Goal: Information Seeking & Learning: Learn about a topic

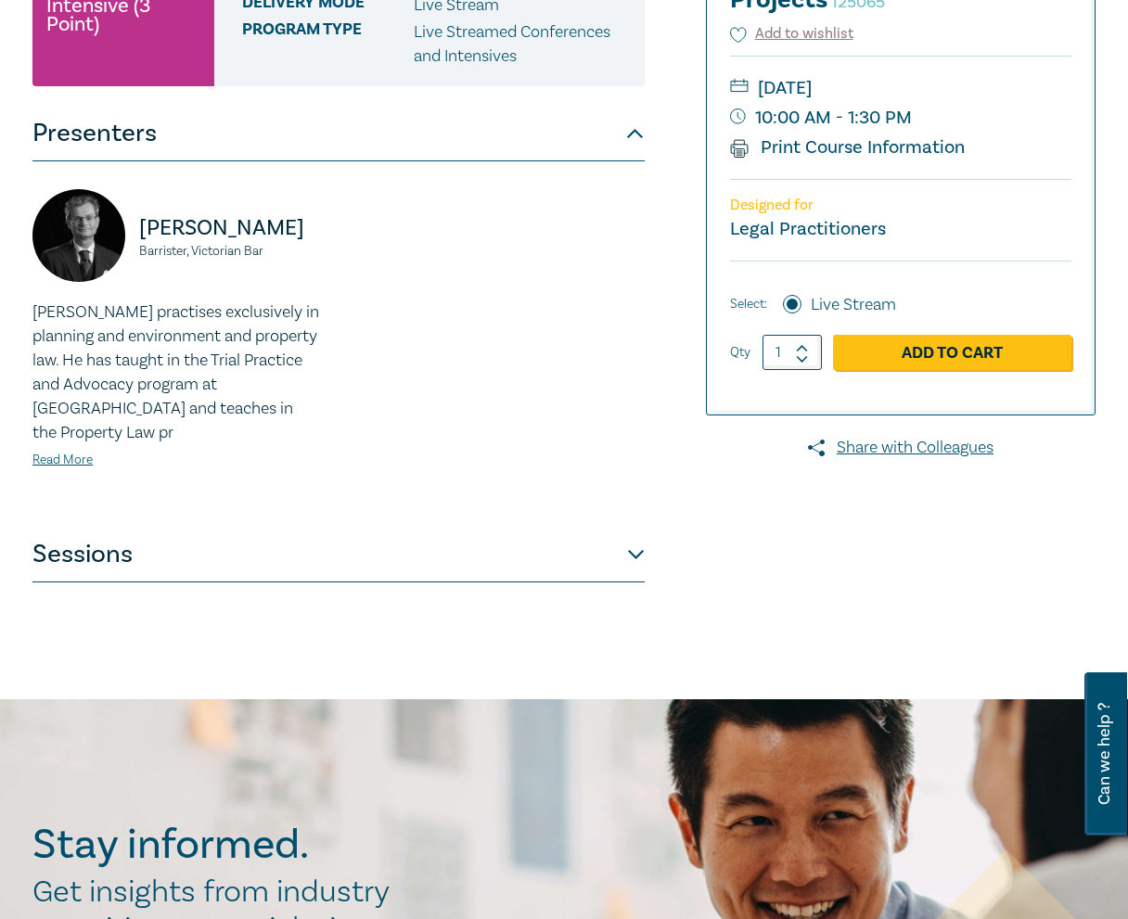
scroll to position [556, 0]
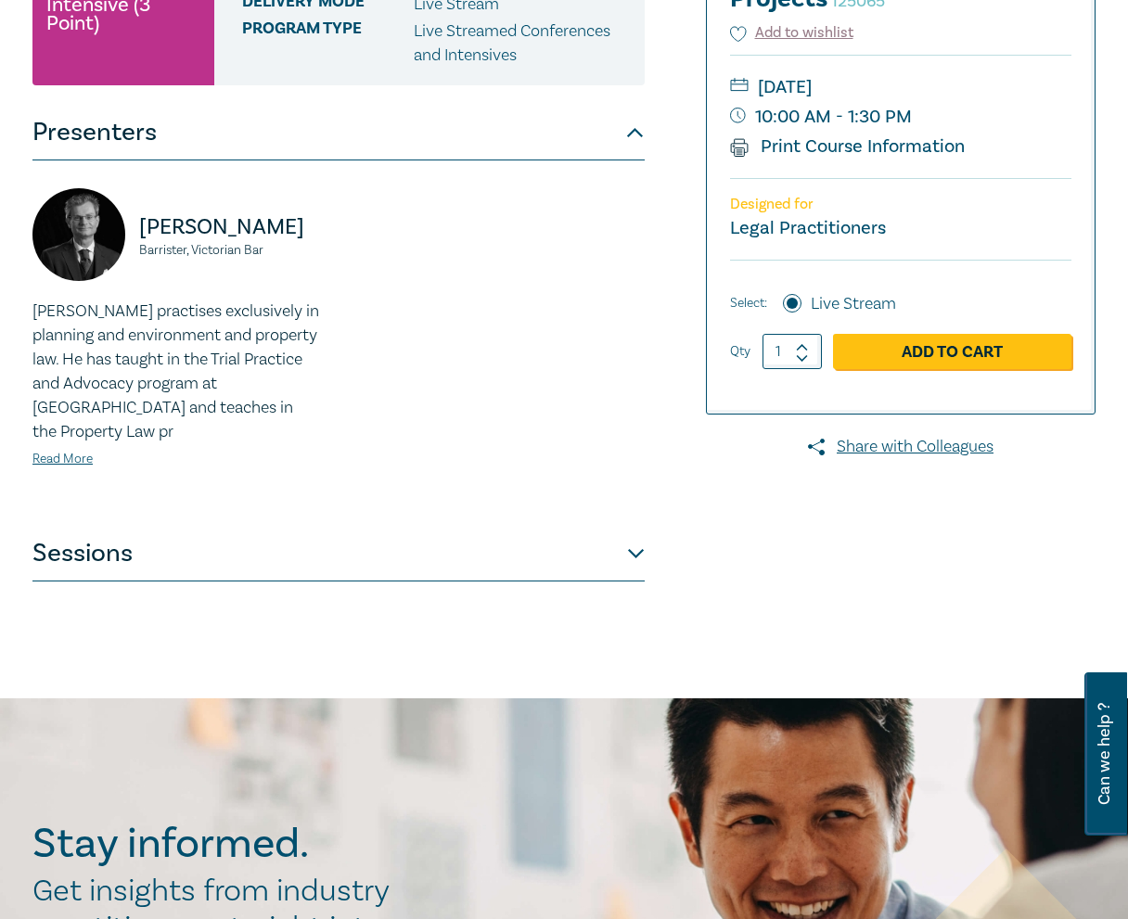
click at [199, 566] on button "Sessions" at bounding box center [338, 554] width 612 height 56
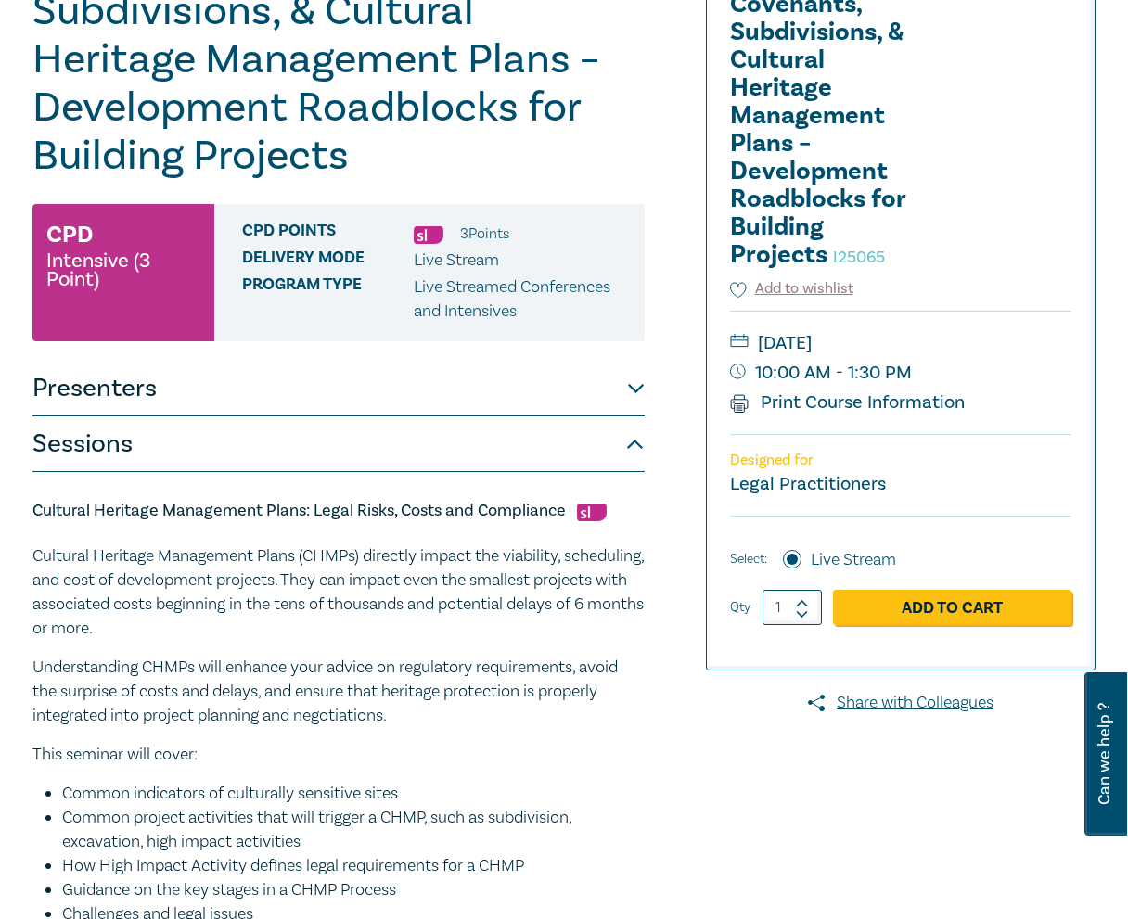
scroll to position [0, 0]
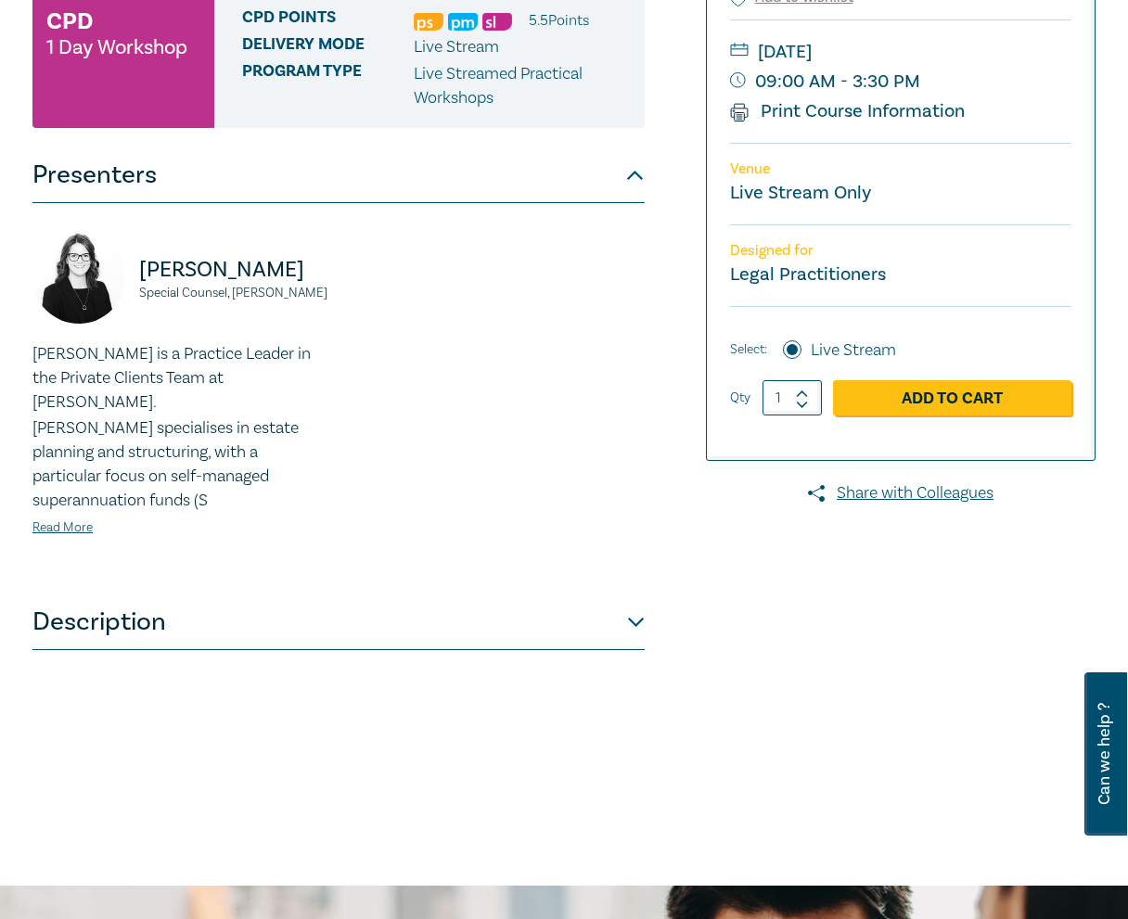
scroll to position [371, 0]
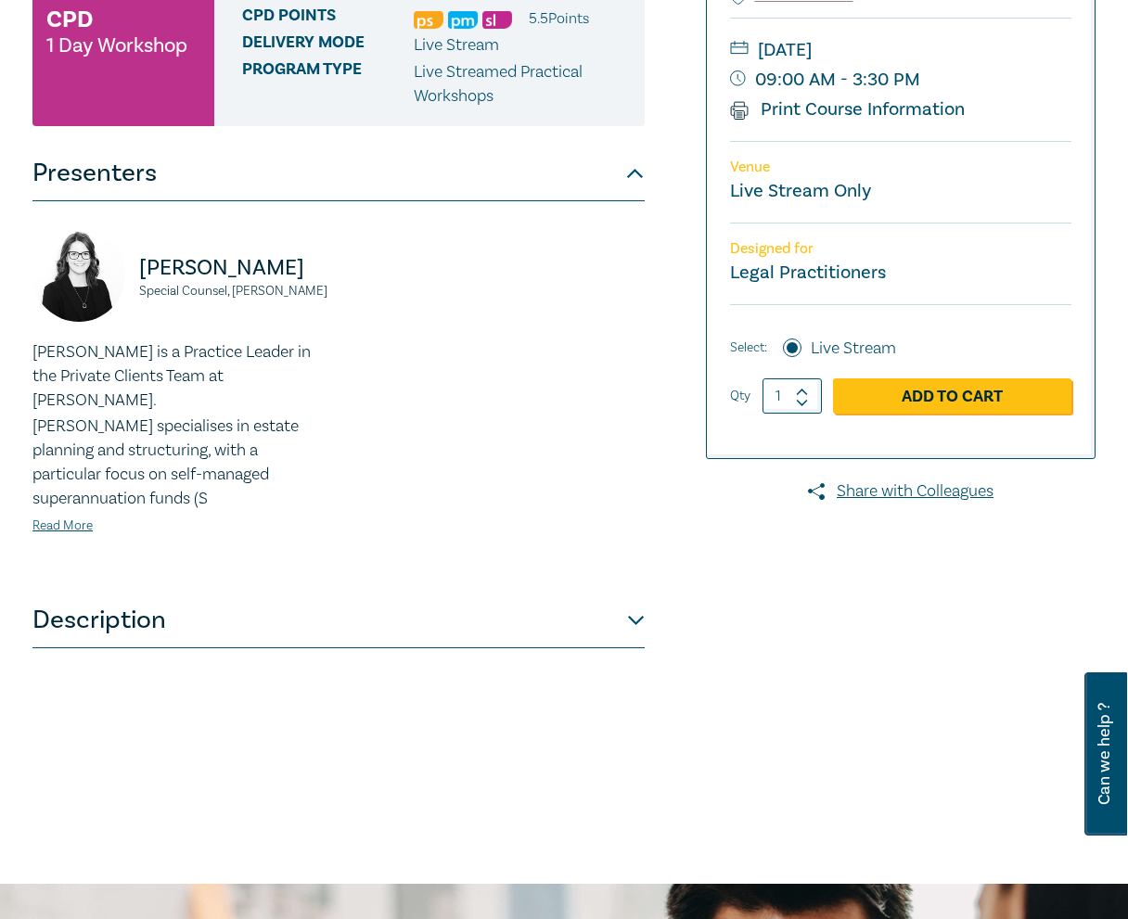
click at [591, 614] on button "Description" at bounding box center [338, 621] width 612 height 56
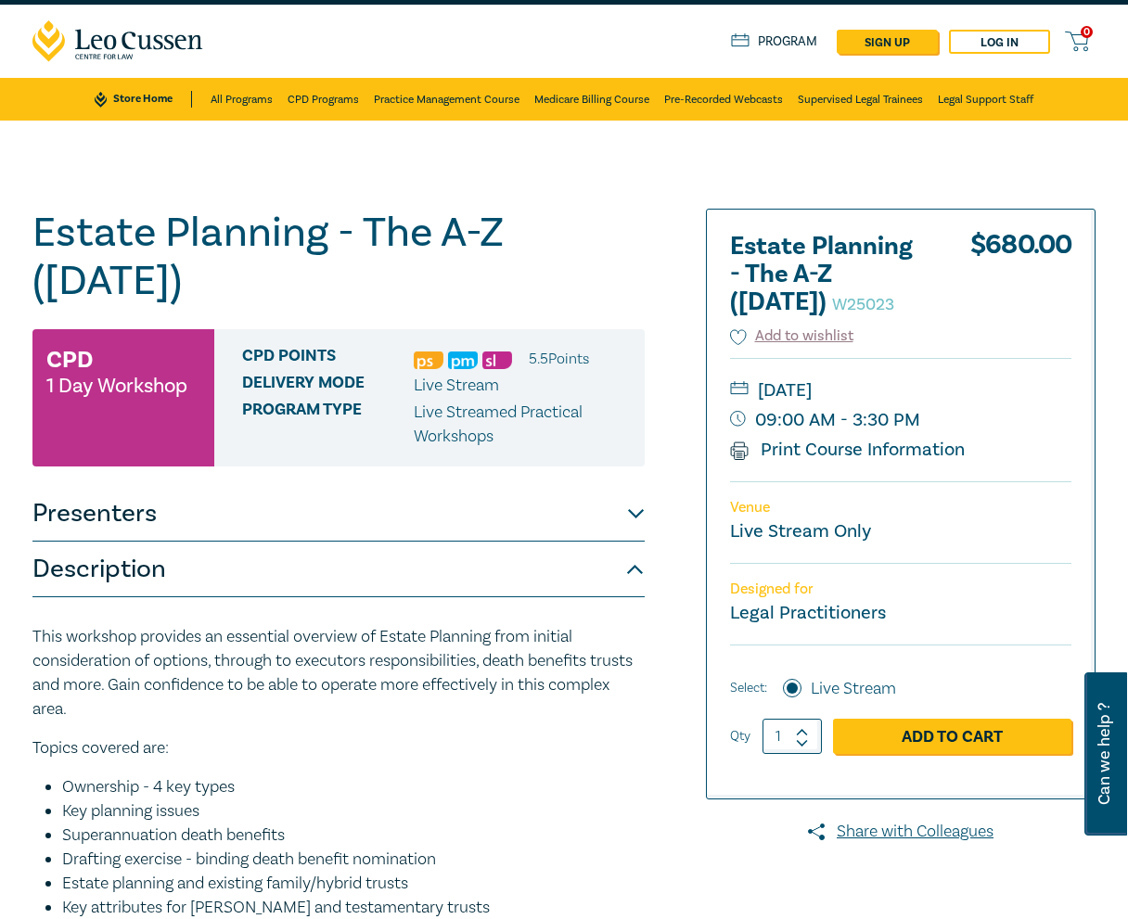
scroll to position [0, 0]
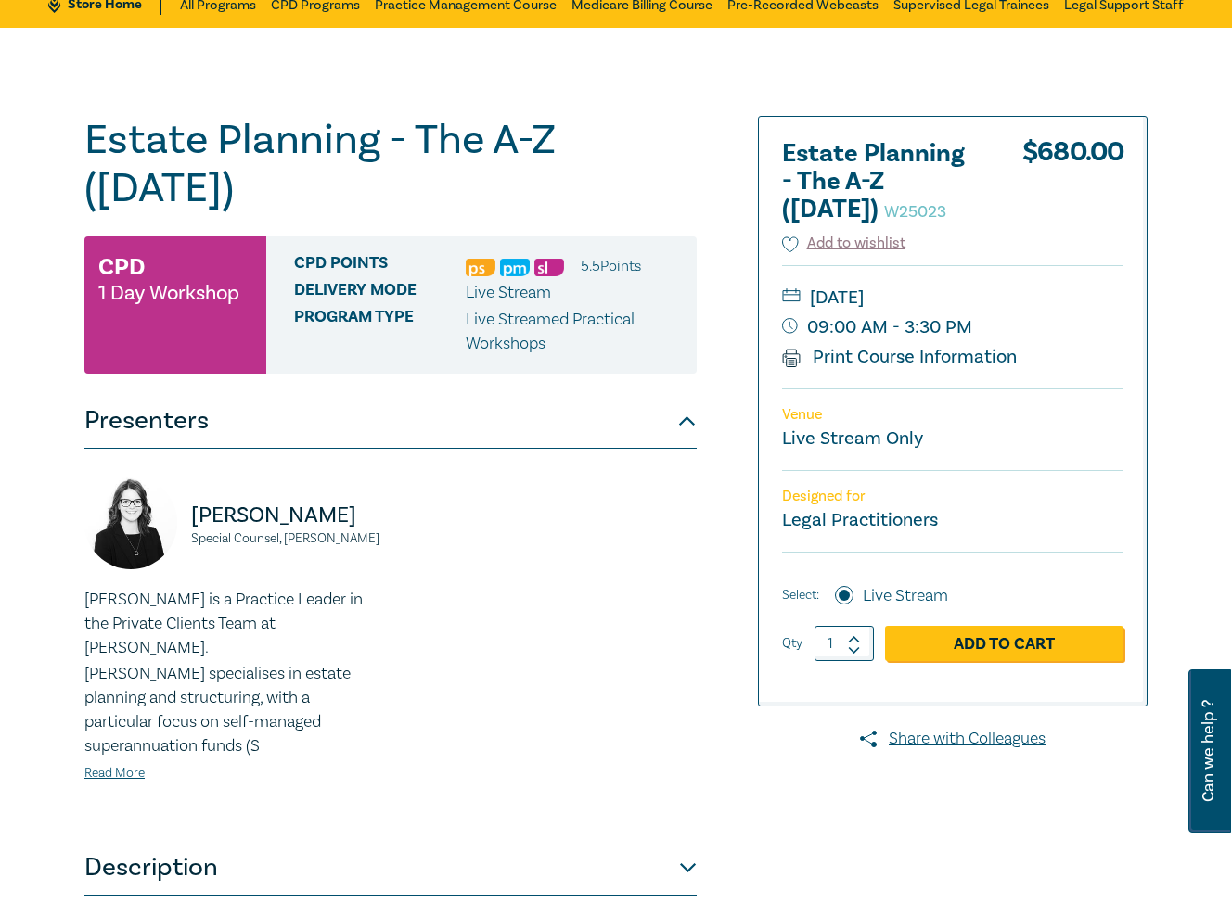
scroll to position [123, 0]
